Goal: Book appointment/travel/reservation

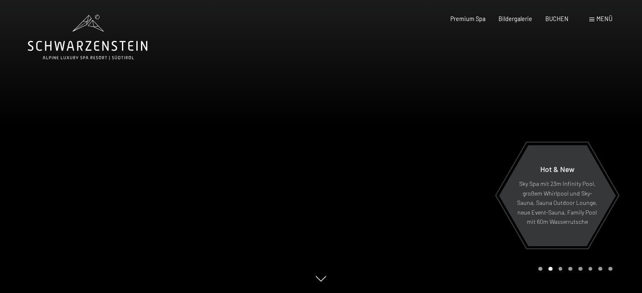
click at [590, 15] on div "Buchen Anfragen Premium Spa Bildergalerie BUCHEN Menü DE IT EN Gutschein Bilder…" at bounding box center [518, 19] width 188 height 8
click at [590, 19] on span at bounding box center [591, 20] width 5 height 4
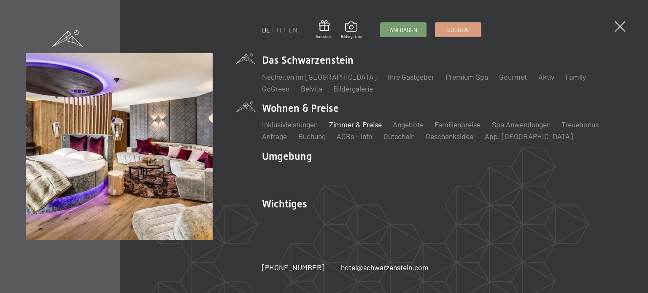
click at [347, 123] on link "Zimmer & Preise" at bounding box center [355, 124] width 53 height 9
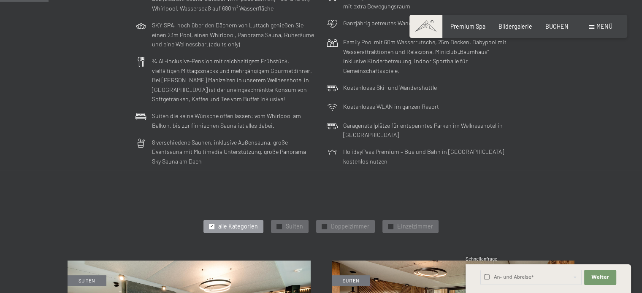
scroll to position [295, 0]
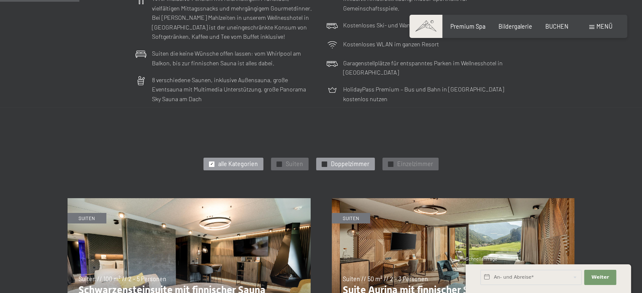
click at [339, 163] on span "Doppelzimmer" at bounding box center [350, 164] width 38 height 8
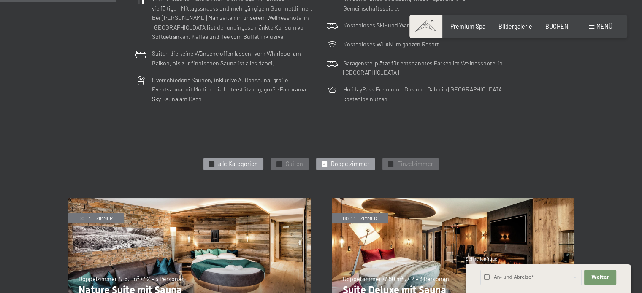
click at [237, 160] on span "alle Kategorien" at bounding box center [238, 164] width 40 height 8
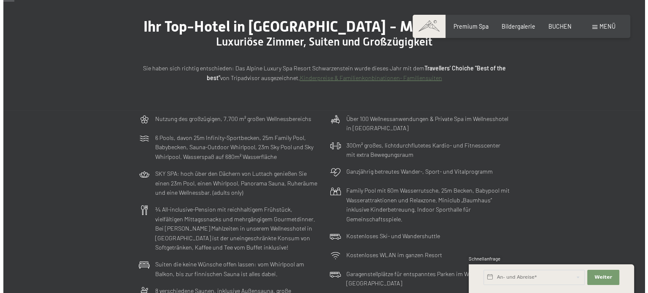
scroll to position [0, 0]
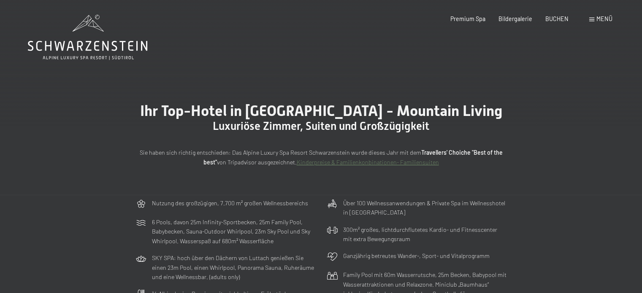
click at [592, 20] on span at bounding box center [591, 20] width 5 height 4
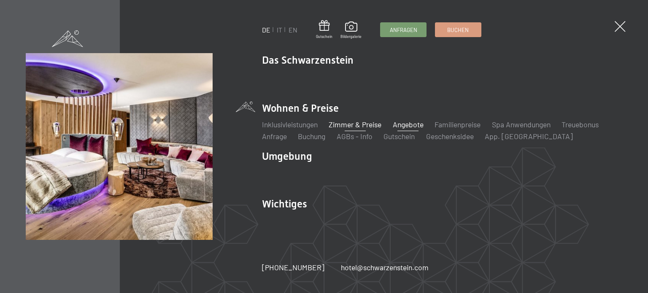
click at [407, 123] on link "Angebote" at bounding box center [408, 124] width 31 height 9
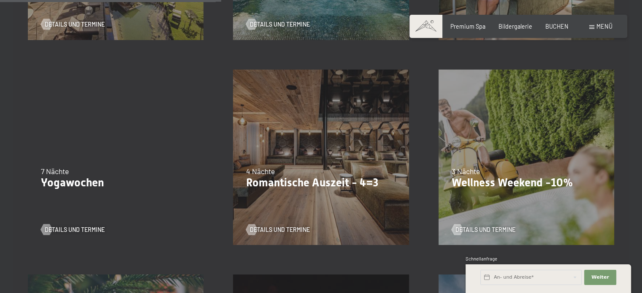
scroll to position [590, 0]
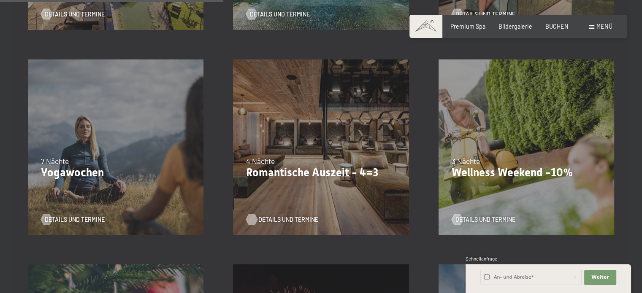
click at [289, 219] on span "Details und Termine" at bounding box center [288, 220] width 60 height 8
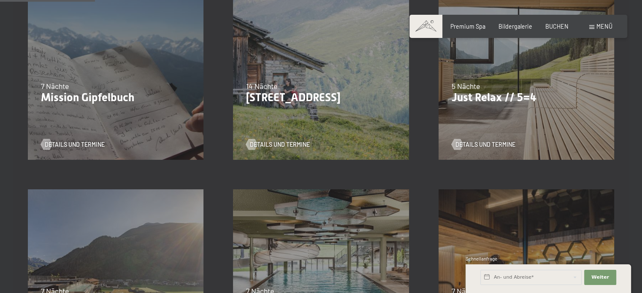
scroll to position [251, 0]
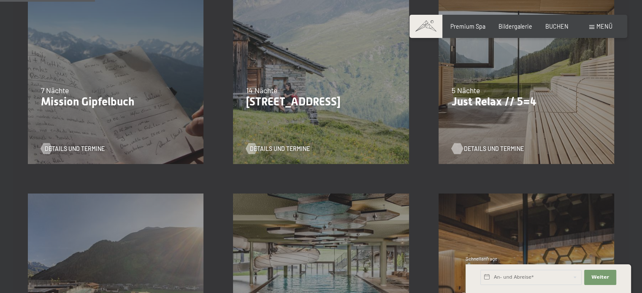
click at [492, 147] on span "Details und Termine" at bounding box center [494, 149] width 60 height 8
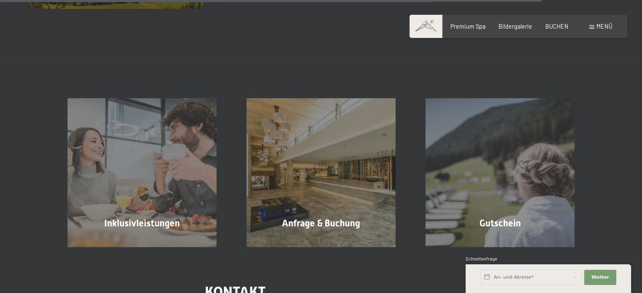
scroll to position [1643, 0]
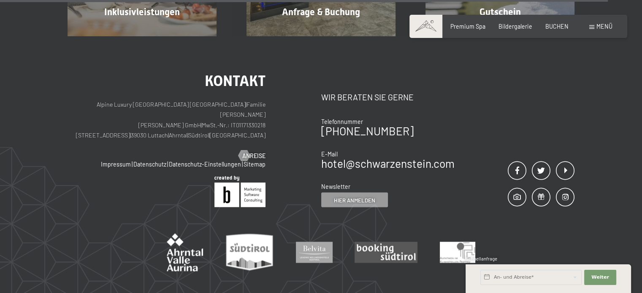
drag, startPoint x: 129, startPoint y: 124, endPoint x: 201, endPoint y: 123, distance: 71.7
click at [201, 123] on p "Alpine Luxury SPA Resort SCHWARZENSTEIN | Familie Zimmerhofer Otmar Zimmerhofer…" at bounding box center [166, 121] width 198 height 42
copy p "Dorfstraße 11 | 39030 Luttach"
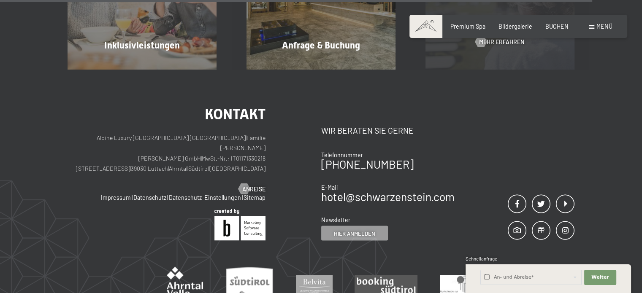
scroll to position [1601, 0]
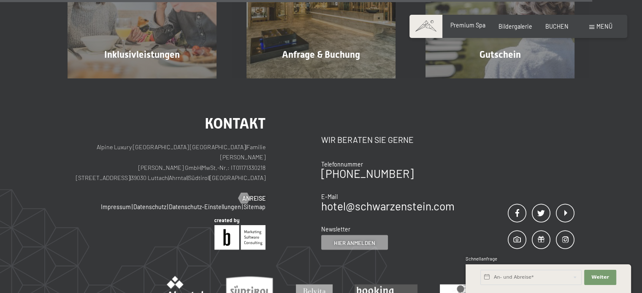
click at [470, 27] on span "Premium Spa" at bounding box center [467, 25] width 35 height 7
